Goal: Communication & Community: Answer question/provide support

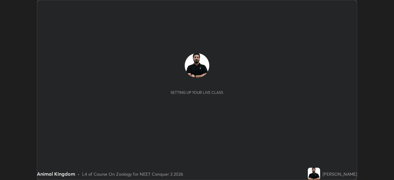
scroll to position [180, 393]
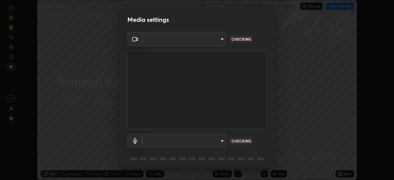
type input "1f3b1a4dbf7f6127e04a7c32b9c59d4571b9df5a52b12507af43ba0352f2305c"
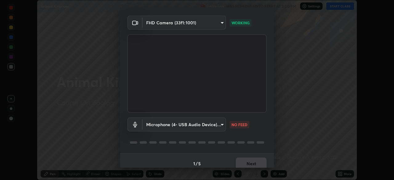
scroll to position [22, 0]
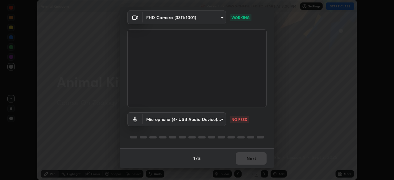
click at [254, 116] on div "Microphone (4- USB Audio Device) (0d8c:0014) e5b627718591eeaf1f58acbce375d66896…" at bounding box center [196, 119] width 139 height 14
click at [253, 119] on div "Microphone (4- USB Audio Device) (0d8c:0014) e5b627718591eeaf1f58acbce375d66896…" at bounding box center [196, 119] width 139 height 14
click at [220, 119] on body "Erase all Animal Kingdom Recording WAS SCHEDULED TO START AT 3:00 PM Settings S…" at bounding box center [197, 90] width 394 height 180
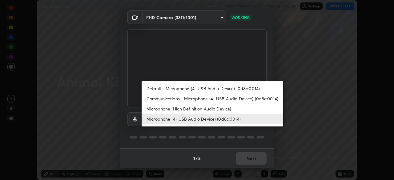
click at [245, 129] on div at bounding box center [197, 90] width 394 height 180
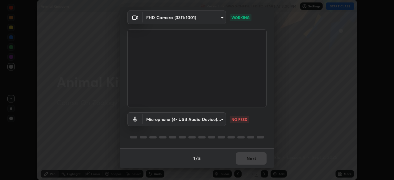
click at [220, 120] on body "Erase all Animal Kingdom Recording WAS SCHEDULED TO START AT 3:00 PM Settings S…" at bounding box center [197, 90] width 394 height 180
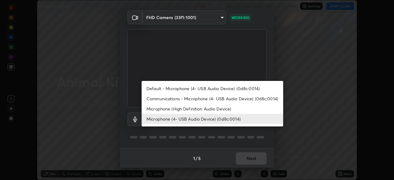
click at [212, 89] on li "Default - Microphone (4- USB Audio Device) (0d8c:0014)" at bounding box center [211, 88] width 141 height 10
type input "default"
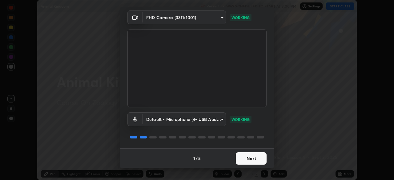
click at [247, 160] on button "Next" at bounding box center [251, 158] width 31 height 12
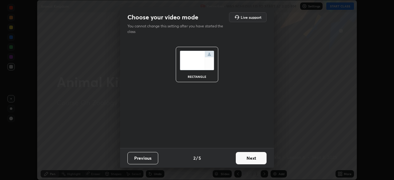
click at [247, 157] on button "Next" at bounding box center [251, 158] width 31 height 12
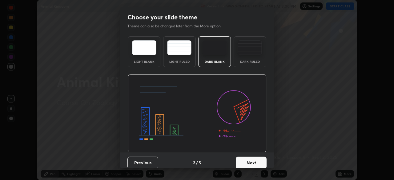
click at [247, 159] on button "Next" at bounding box center [251, 163] width 31 height 12
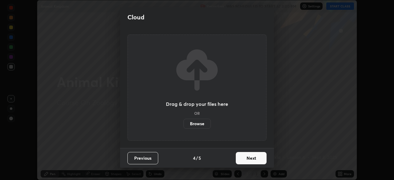
click at [246, 159] on button "Next" at bounding box center [251, 158] width 31 height 12
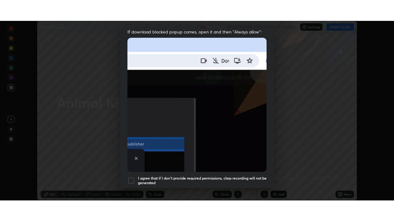
scroll to position [146, 0]
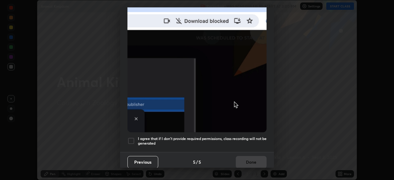
click at [133, 137] on div at bounding box center [130, 140] width 7 height 7
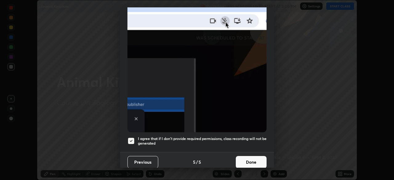
click at [248, 157] on button "Done" at bounding box center [251, 162] width 31 height 12
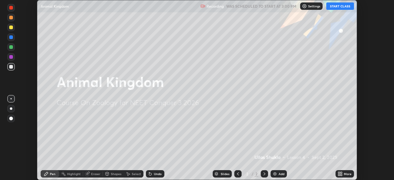
click at [334, 5] on button "START CLASS" at bounding box center [340, 5] width 28 height 7
click at [339, 174] on icon at bounding box center [339, 173] width 5 height 5
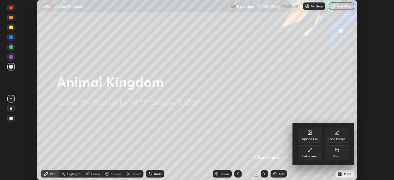
click at [308, 153] on div "Full screen" at bounding box center [309, 152] width 25 height 15
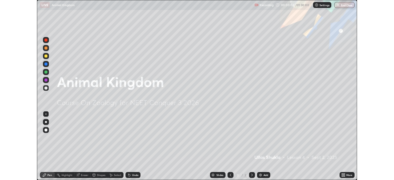
scroll to position [221, 394]
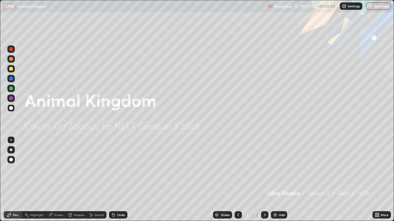
click at [279, 180] on div "Add" at bounding box center [282, 215] width 6 height 3
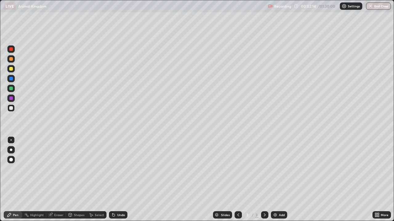
click at [14, 149] on div at bounding box center [10, 149] width 7 height 7
click at [12, 69] on div at bounding box center [11, 69] width 4 height 4
click at [123, 180] on div "Undo" at bounding box center [121, 215] width 8 height 3
click at [60, 180] on div "Eraser" at bounding box center [58, 215] width 9 height 3
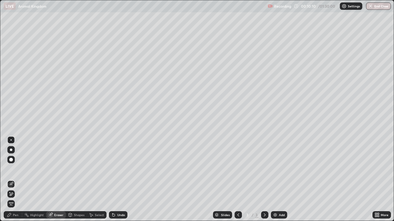
click at [18, 180] on div "Pen" at bounding box center [16, 215] width 6 height 3
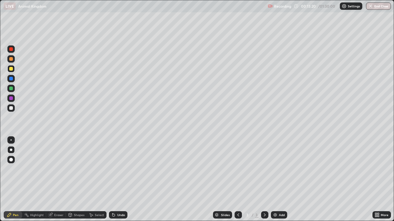
click at [281, 180] on div "Add" at bounding box center [282, 215] width 6 height 3
click at [118, 180] on div "Undo" at bounding box center [121, 215] width 8 height 3
click at [274, 180] on img at bounding box center [274, 215] width 5 height 5
click at [277, 180] on img at bounding box center [274, 215] width 5 height 5
click at [11, 140] on div at bounding box center [10, 140] width 1 height 1
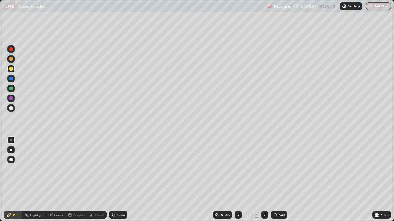
click at [112, 180] on icon at bounding box center [112, 214] width 1 height 1
click at [116, 180] on div "Undo" at bounding box center [118, 215] width 18 height 7
click at [118, 180] on div "Undo" at bounding box center [121, 215] width 8 height 3
click at [116, 180] on div "Undo" at bounding box center [118, 215] width 18 height 7
click at [123, 180] on div "Undo" at bounding box center [121, 215] width 8 height 3
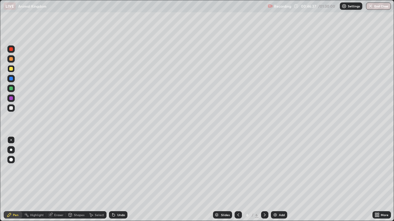
click at [277, 180] on div "Add" at bounding box center [279, 215] width 16 height 7
click at [11, 150] on div at bounding box center [11, 150] width 2 height 2
click at [122, 180] on div "Undo" at bounding box center [121, 215] width 8 height 3
click at [11, 140] on div at bounding box center [10, 140] width 1 height 1
click at [14, 108] on div at bounding box center [10, 108] width 7 height 7
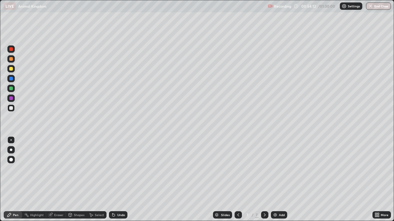
click at [120, 180] on div "Undo" at bounding box center [121, 215] width 8 height 3
click at [282, 180] on div "Add" at bounding box center [279, 215] width 16 height 7
click at [11, 71] on div at bounding box center [10, 68] width 7 height 7
click at [11, 150] on div at bounding box center [11, 150] width 2 height 2
click at [14, 141] on div at bounding box center [10, 140] width 7 height 7
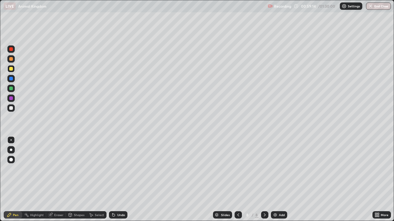
click at [10, 108] on div at bounding box center [11, 108] width 4 height 4
click at [10, 150] on div at bounding box center [11, 150] width 2 height 2
click at [12, 79] on div at bounding box center [11, 79] width 4 height 4
click at [11, 69] on div at bounding box center [11, 69] width 4 height 4
click at [59, 180] on div "Eraser" at bounding box center [58, 215] width 9 height 3
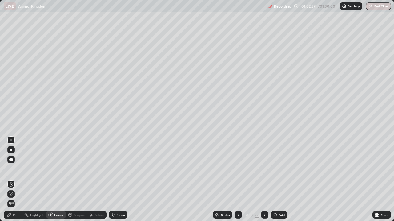
click at [18, 180] on div "Pen" at bounding box center [13, 215] width 18 height 7
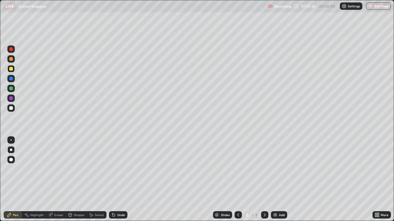
click at [278, 180] on div "Add" at bounding box center [279, 215] width 16 height 7
click at [277, 180] on div "Add" at bounding box center [279, 215] width 16 height 7
click at [122, 180] on div "Undo" at bounding box center [121, 215] width 8 height 3
click at [123, 180] on div "Undo" at bounding box center [118, 215] width 18 height 7
click at [11, 140] on div at bounding box center [10, 140] width 1 height 1
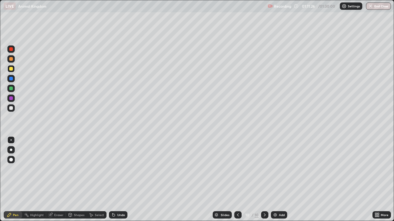
click at [13, 109] on div at bounding box center [11, 108] width 4 height 4
click at [12, 71] on div at bounding box center [10, 68] width 7 height 7
click at [117, 180] on div "Undo" at bounding box center [121, 215] width 8 height 3
click at [117, 180] on div "Undo" at bounding box center [118, 215] width 18 height 7
click at [119, 180] on div "Undo" at bounding box center [118, 215] width 18 height 7
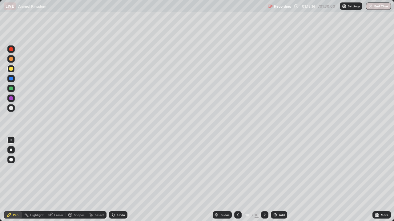
click at [11, 79] on div at bounding box center [11, 79] width 4 height 4
click at [12, 109] on div at bounding box center [11, 108] width 4 height 4
click at [279, 180] on div "Add" at bounding box center [282, 215] width 6 height 3
click at [11, 150] on div at bounding box center [11, 150] width 2 height 2
click at [10, 69] on div at bounding box center [11, 69] width 4 height 4
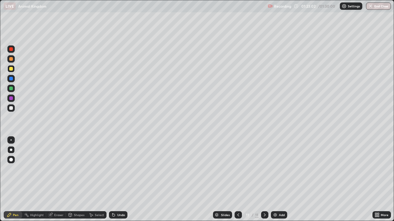
click at [373, 6] on button "End Class" at bounding box center [378, 5] width 25 height 7
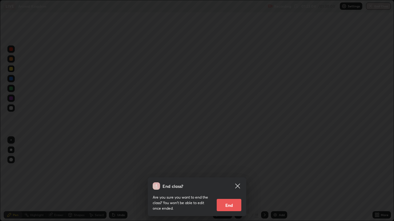
click at [228, 180] on button "End" at bounding box center [228, 205] width 25 height 12
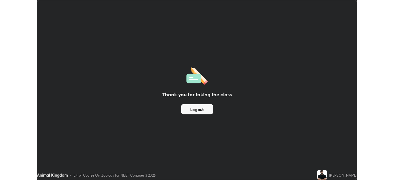
scroll to position [30572, 30358]
